Goal: Transaction & Acquisition: Purchase product/service

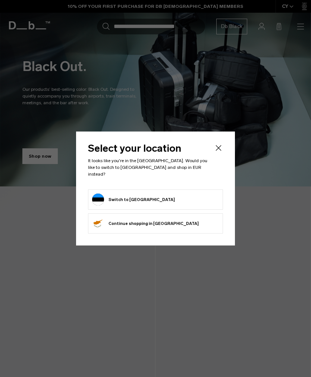
click at [217, 150] on icon "Close" at bounding box center [218, 147] width 9 height 9
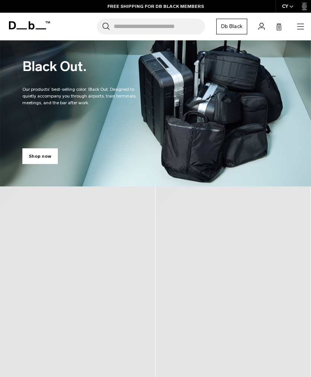
click at [297, 31] on icon "button" at bounding box center [301, 26] width 9 height 9
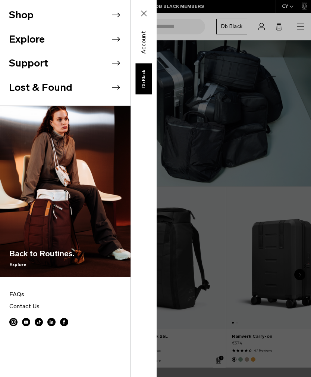
click at [20, 15] on li "Shop" at bounding box center [70, 15] width 122 height 24
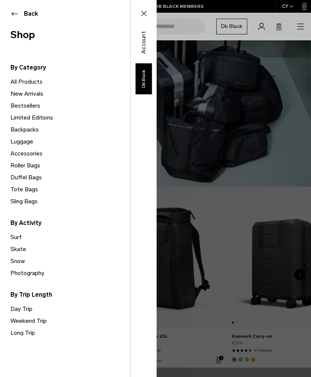
click at [15, 142] on link "Luggage" at bounding box center [70, 142] width 120 height 12
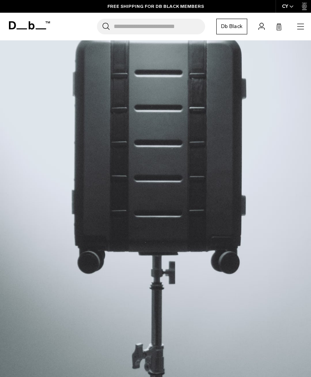
scroll to position [199, 0]
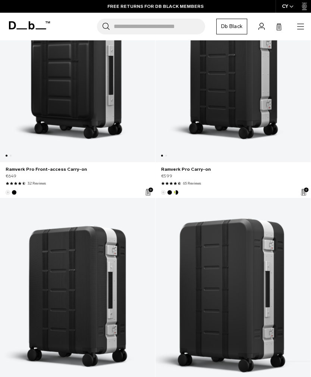
click at [201, 227] on link "Ramverk Pro Check-in Luggage Large" at bounding box center [233, 296] width 155 height 196
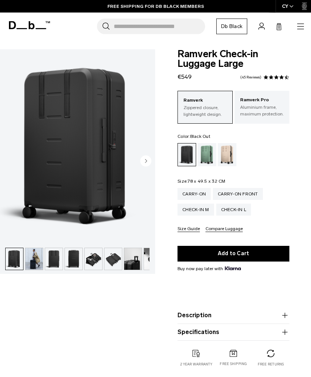
scroll to position [0, 0]
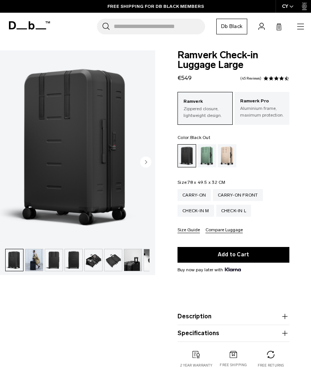
click at [143, 161] on circle "Next slide" at bounding box center [145, 161] width 11 height 11
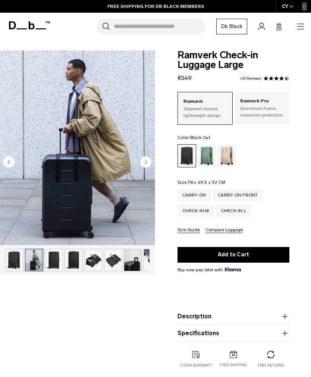
scroll to position [0, 20]
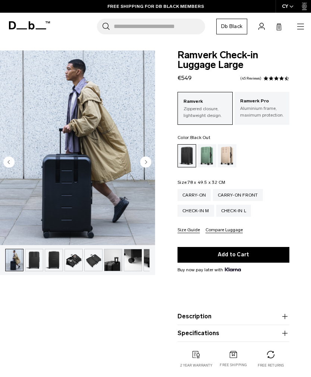
click at [155, 163] on img "2 / 10" at bounding box center [78, 147] width 156 height 195
